Goal: Information Seeking & Learning: Learn about a topic

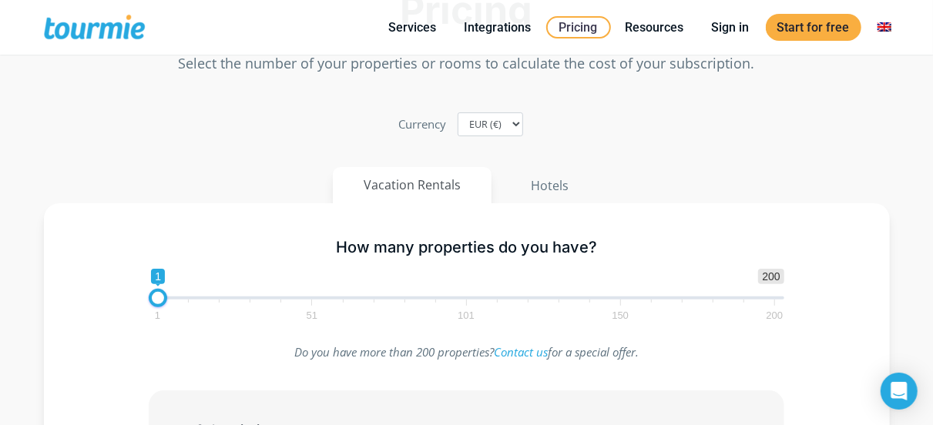
scroll to position [79, 0]
click at [560, 185] on button "Hotels" at bounding box center [549, 184] width 101 height 37
click at [421, 181] on button "Vacation Rentals" at bounding box center [413, 184] width 160 height 37
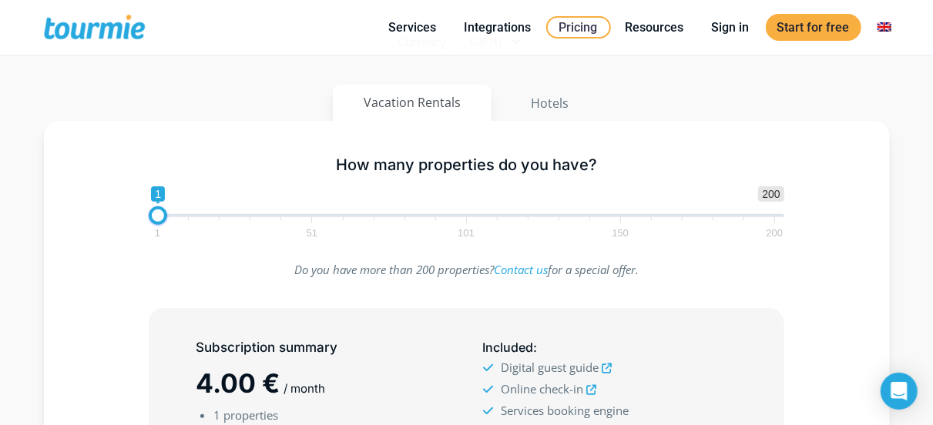
scroll to position [159, 0]
click at [525, 105] on button "Hotels" at bounding box center [549, 103] width 101 height 37
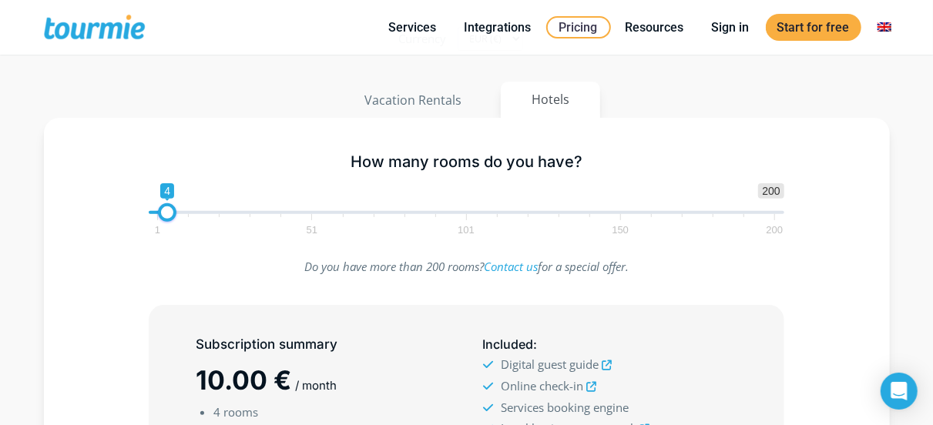
scroll to position [163, 0]
type input "1"
drag, startPoint x: 169, startPoint y: 212, endPoint x: 102, endPoint y: 218, distance: 67.3
click at [102, 218] on div "How many rooms do you have? 1 200 0 0 1 1 51 101 150 200 1" at bounding box center [466, 192] width 801 height 100
drag, startPoint x: 375, startPoint y: 119, endPoint x: 387, endPoint y: 91, distance: 30.7
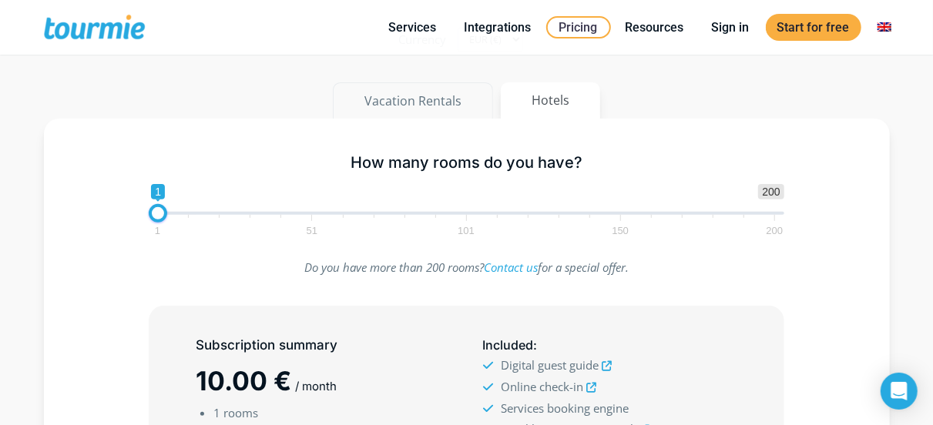
click at [376, 115] on div "Pricing Select the number of your properties or rooms to calculate the cost of …" at bounding box center [467, 302] width 878 height 907
click at [387, 91] on button "Vacation Rentals" at bounding box center [413, 100] width 160 height 37
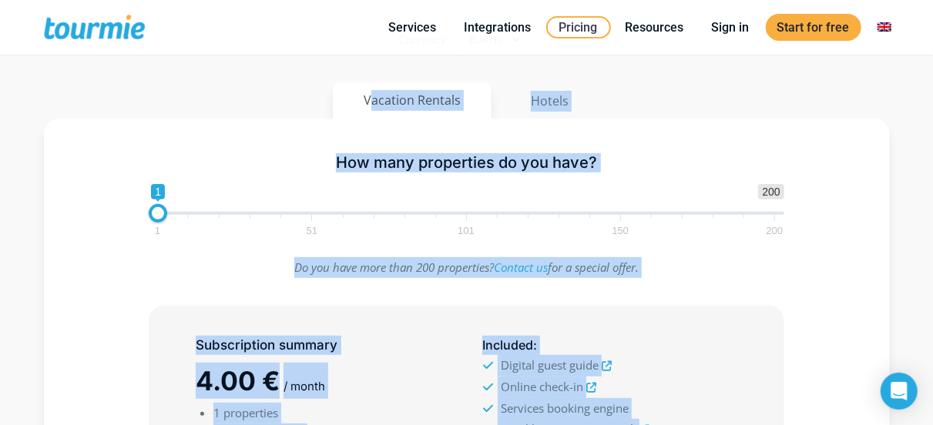
click at [241, 146] on div "How many properties do you have? 1 200 0 0 1 1 51 101 150 200 1" at bounding box center [466, 192] width 668 height 100
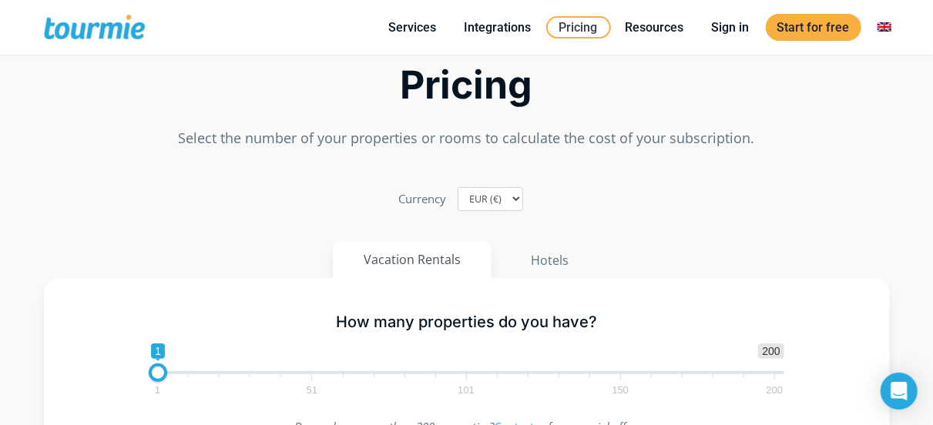
scroll to position [0, 0]
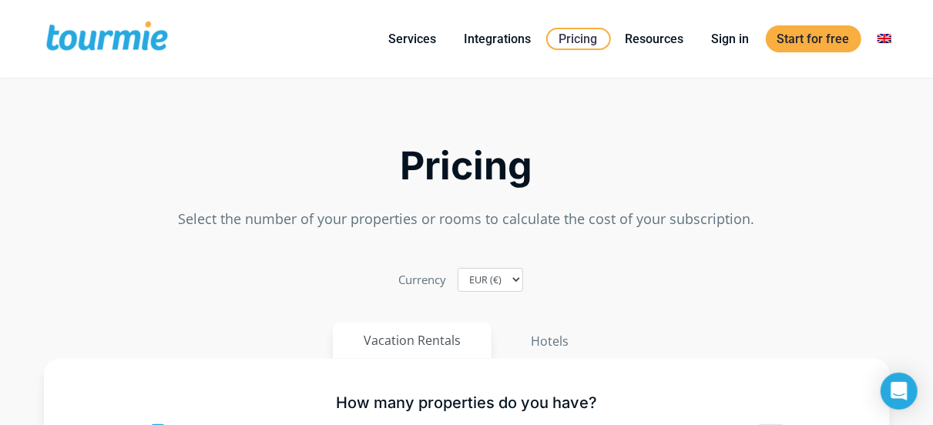
click at [276, 130] on div "Pricing Select the number of your properties or rooms to calculate the cost of …" at bounding box center [467, 163] width 878 height 148
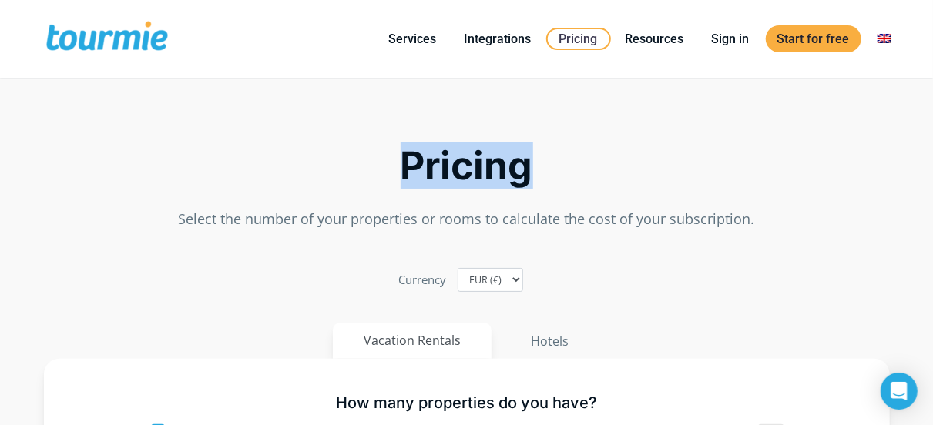
drag, startPoint x: 530, startPoint y: 167, endPoint x: 388, endPoint y: 169, distance: 141.7
click at [388, 169] on h2 "Pricing" at bounding box center [467, 166] width 846 height 36
click at [471, 173] on h2 "Pricing" at bounding box center [467, 166] width 846 height 36
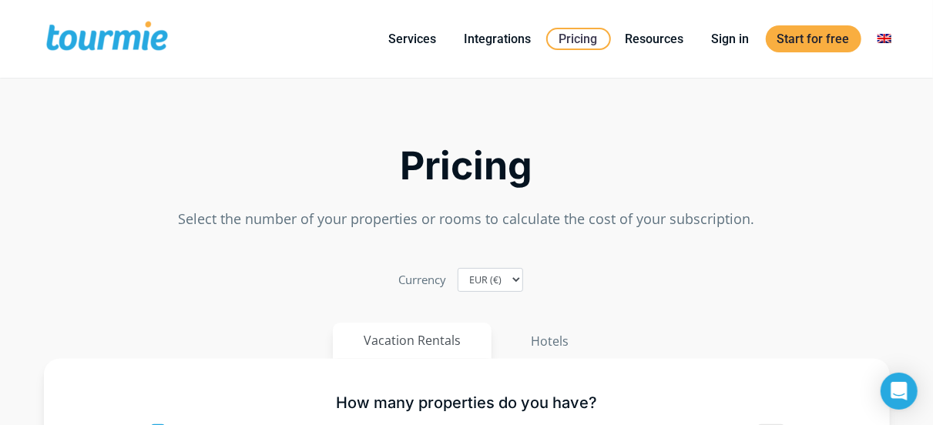
click at [471, 168] on h2 "Pricing" at bounding box center [467, 166] width 846 height 36
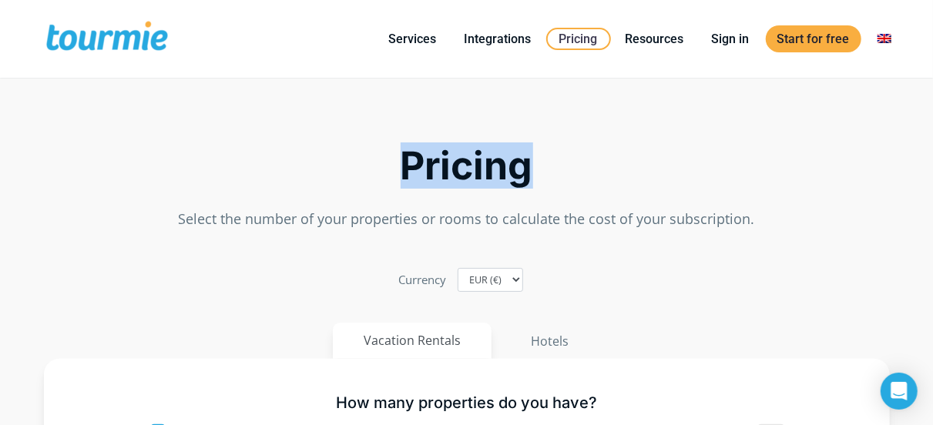
drag, startPoint x: 404, startPoint y: 163, endPoint x: 566, endPoint y: 163, distance: 161.7
click at [566, 163] on h2 "Pricing" at bounding box center [467, 166] width 846 height 36
click at [478, 169] on h2 "Pricing" at bounding box center [467, 166] width 846 height 36
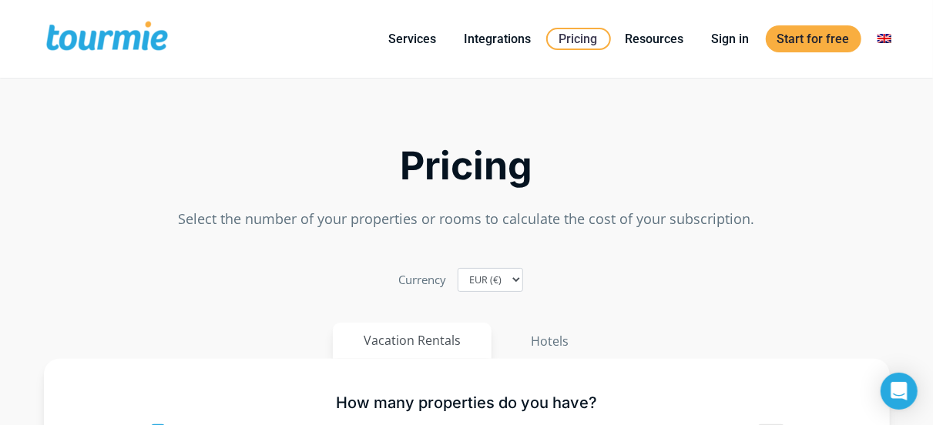
click at [470, 166] on h2 "Pricing" at bounding box center [467, 166] width 846 height 36
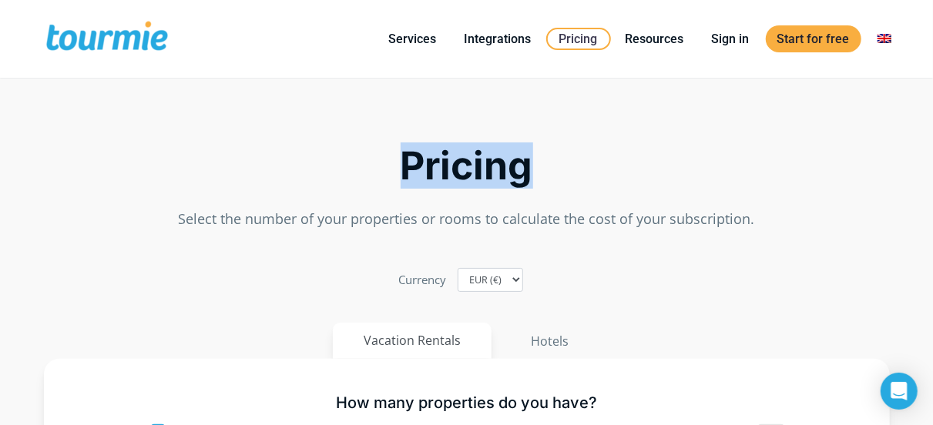
drag, startPoint x: 401, startPoint y: 173, endPoint x: 532, endPoint y: 164, distance: 131.3
click at [532, 164] on h2 "Pricing" at bounding box center [467, 166] width 846 height 36
click at [477, 166] on h2 "Pricing" at bounding box center [467, 166] width 846 height 36
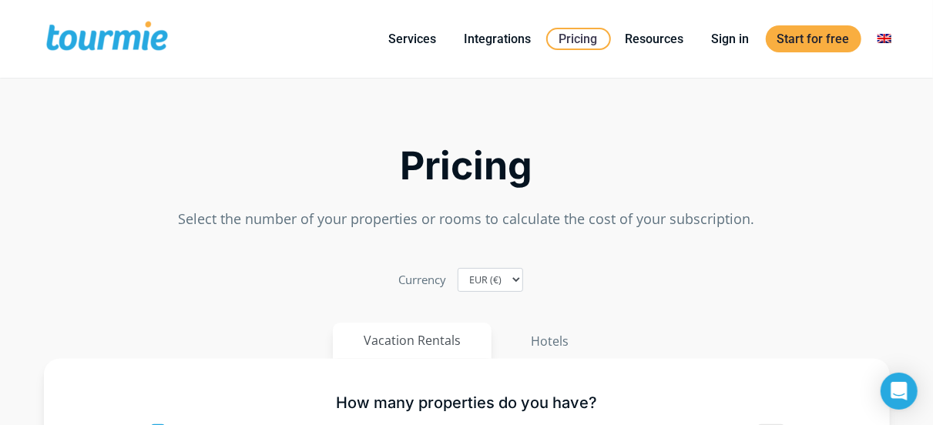
click at [474, 166] on h2 "Pricing" at bounding box center [467, 166] width 846 height 36
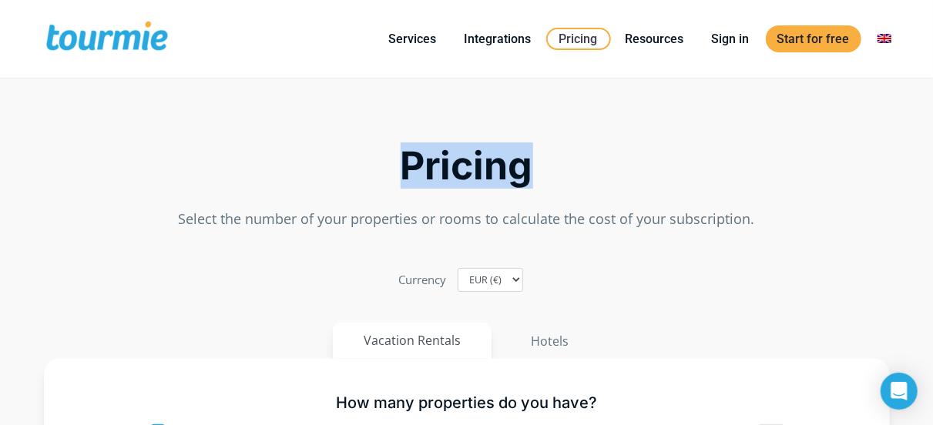
click at [474, 166] on h2 "Pricing" at bounding box center [467, 166] width 846 height 36
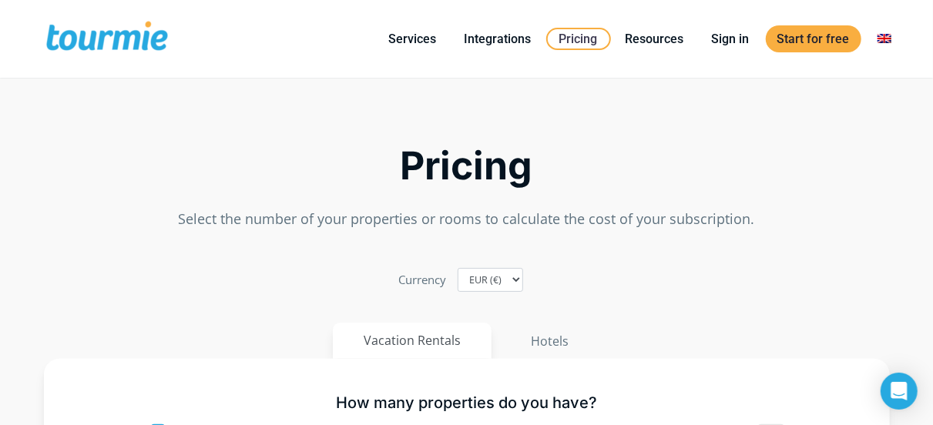
click at [333, 150] on h2 "Pricing" at bounding box center [467, 166] width 846 height 36
click at [445, 176] on h2 "Pricing" at bounding box center [467, 166] width 846 height 36
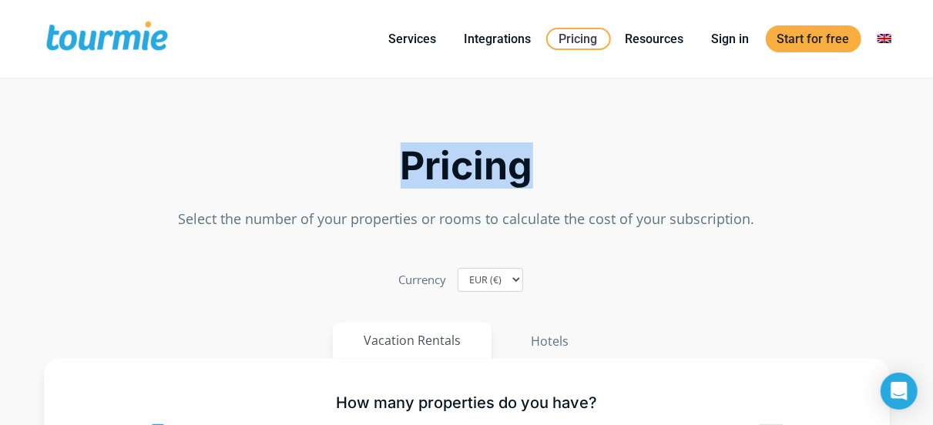
click at [445, 176] on h2 "Pricing" at bounding box center [467, 166] width 846 height 36
click at [638, 163] on h2 "Pricing" at bounding box center [467, 166] width 846 height 36
drag, startPoint x: 401, startPoint y: 166, endPoint x: 539, endPoint y: 165, distance: 137.9
click at [539, 165] on h2 "Pricing" at bounding box center [467, 166] width 846 height 36
click at [483, 166] on h2 "Pricing" at bounding box center [467, 166] width 846 height 36
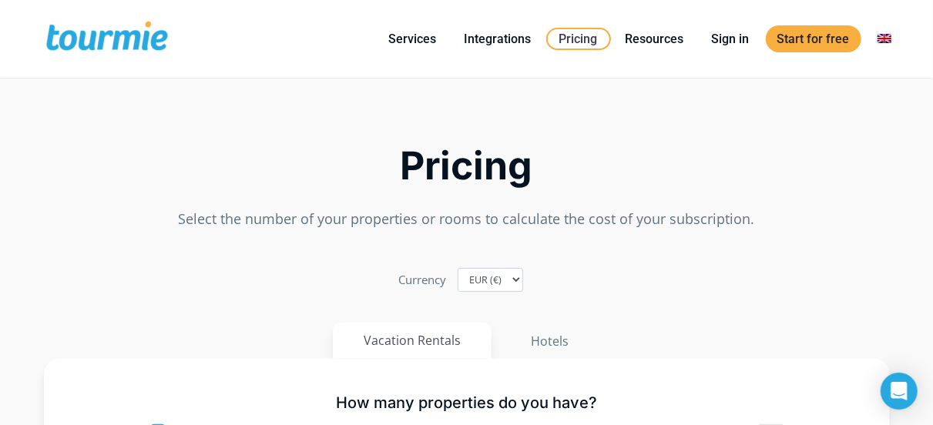
click at [444, 164] on h2 "Pricing" at bounding box center [467, 166] width 846 height 36
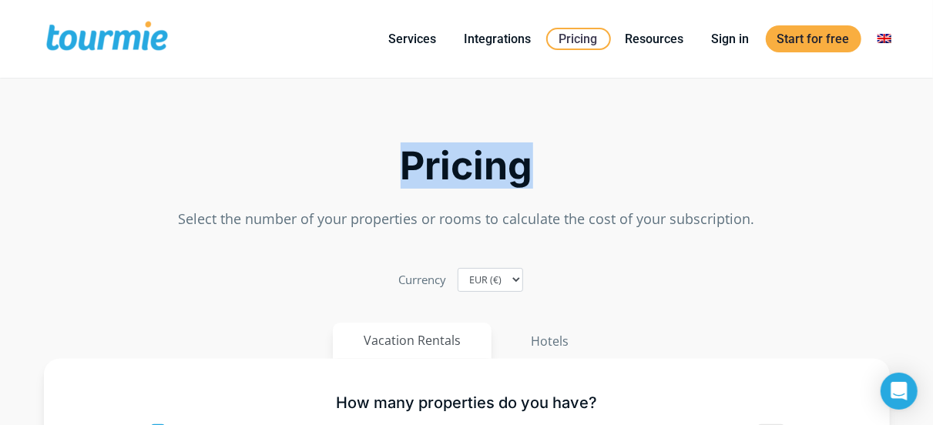
click at [444, 164] on h2 "Pricing" at bounding box center [467, 166] width 846 height 36
click at [468, 170] on h2 "Pricing" at bounding box center [467, 166] width 846 height 36
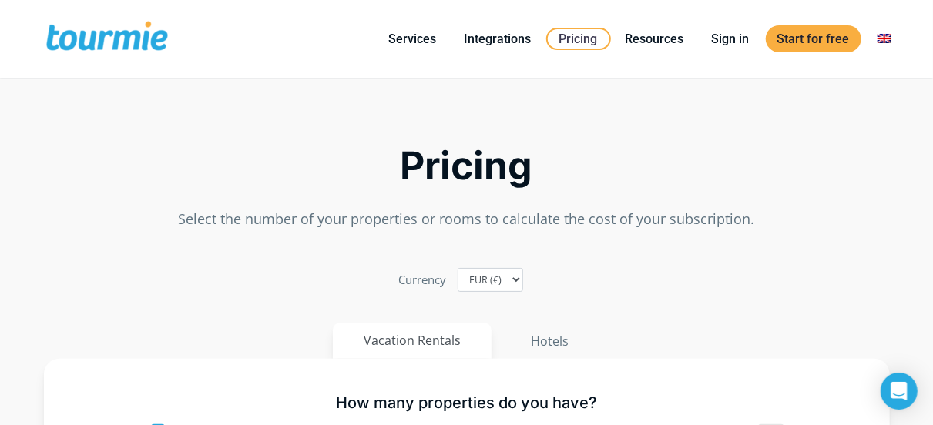
click at [464, 169] on h2 "Pricing" at bounding box center [467, 166] width 846 height 36
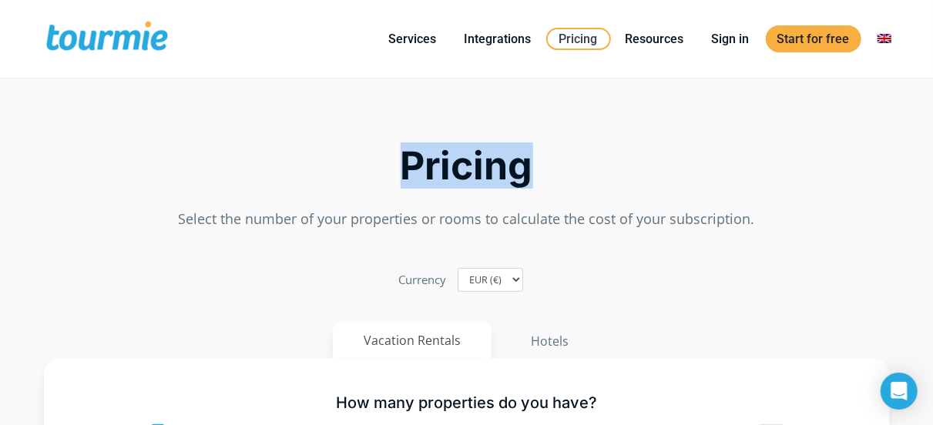
click at [464, 169] on h2 "Pricing" at bounding box center [467, 166] width 846 height 36
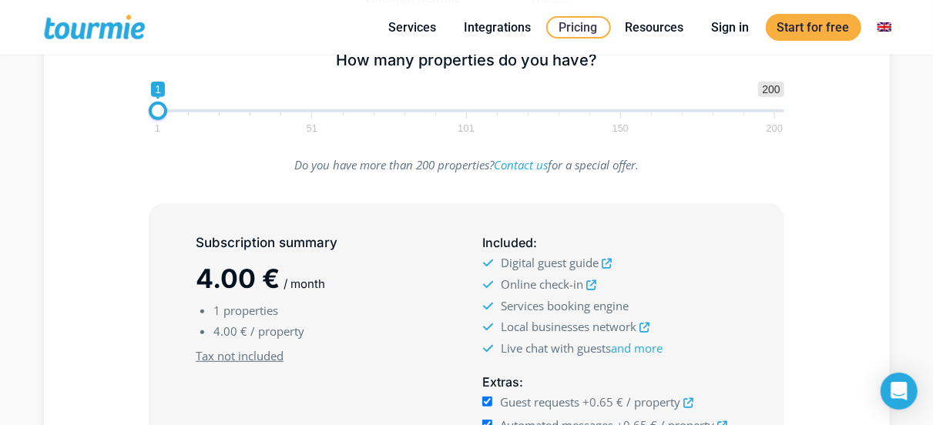
scroll to position [274, 0]
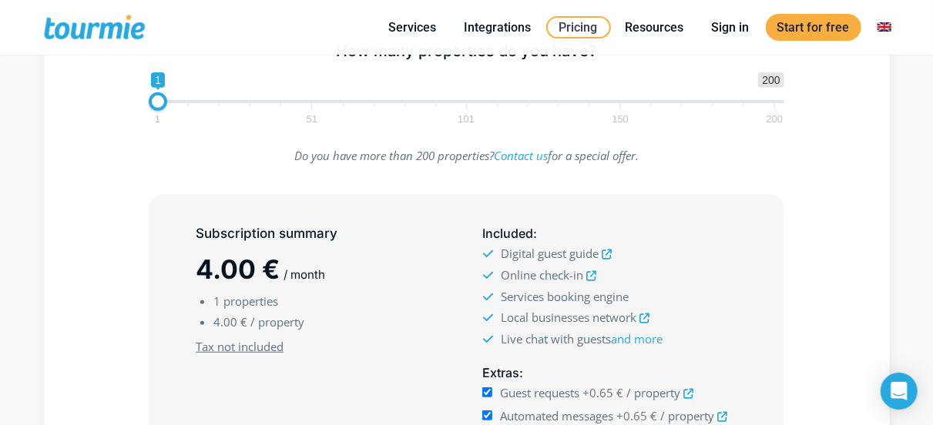
click at [142, 155] on div "Do you have more than 200 properties? Contact us for a special offer." at bounding box center [466, 163] width 668 height 34
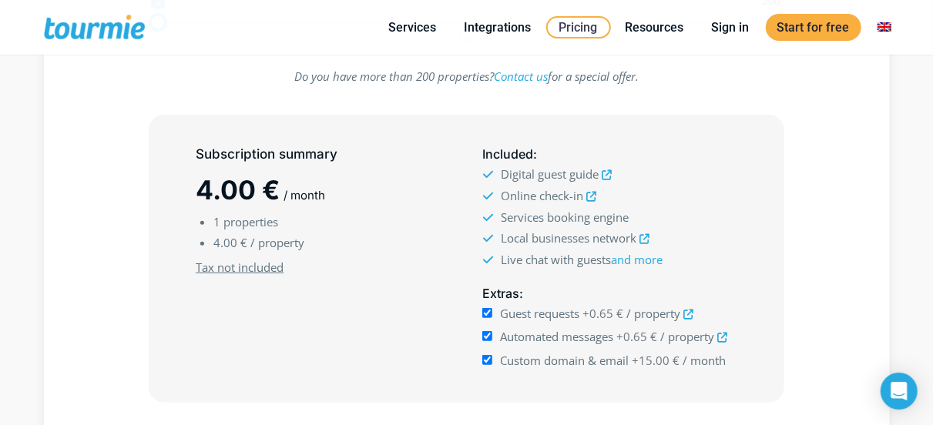
scroll to position [354, 0]
click at [642, 239] on icon at bounding box center [644, 238] width 10 height 10
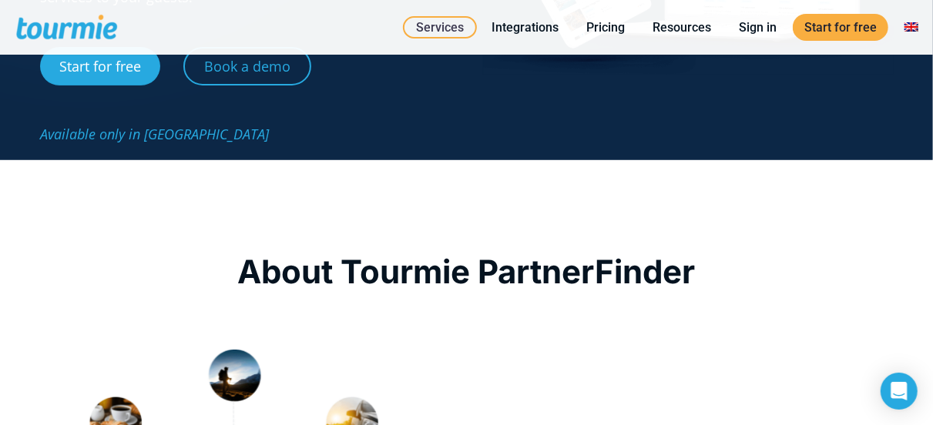
scroll to position [280, 0]
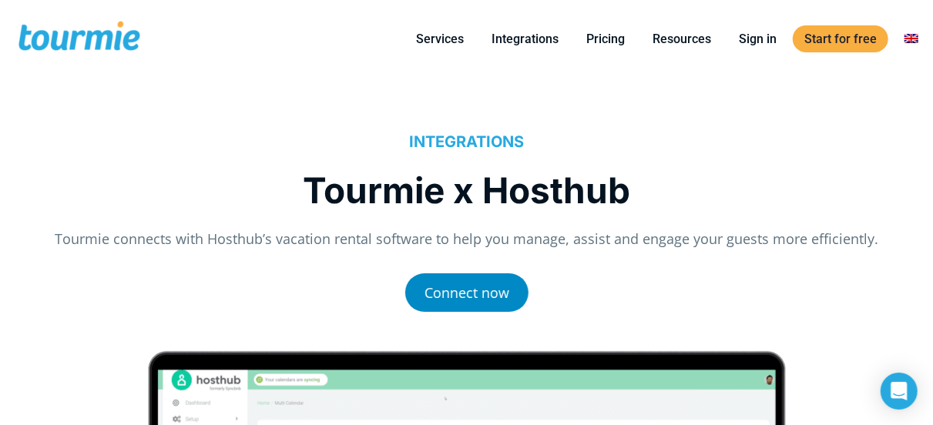
click at [440, 289] on link "Connect now" at bounding box center [466, 292] width 123 height 39
